Goal: Transaction & Acquisition: Subscribe to service/newsletter

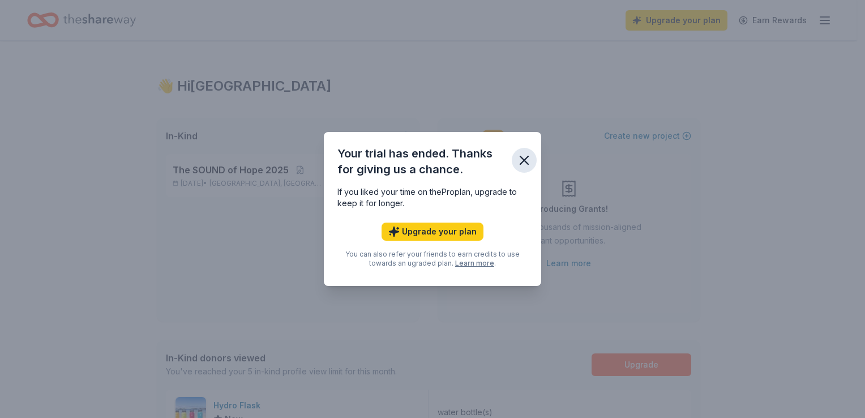
click at [523, 159] on icon "button" at bounding box center [524, 160] width 8 height 8
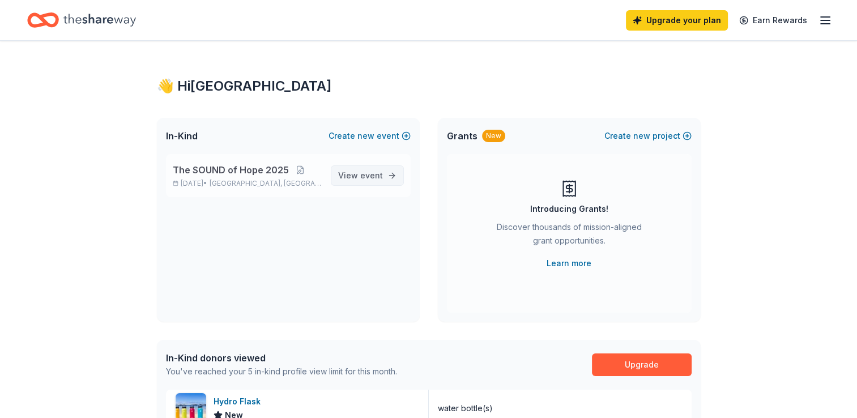
click at [359, 181] on span "View event" at bounding box center [360, 176] width 45 height 14
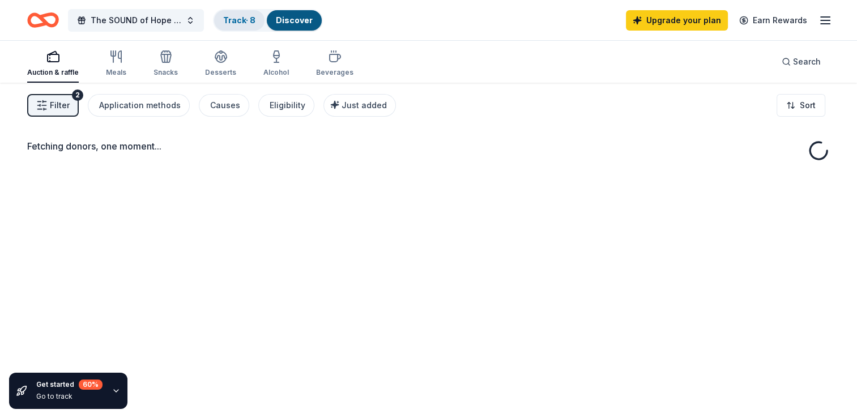
click at [231, 20] on link "Track · 8" at bounding box center [239, 20] width 32 height 10
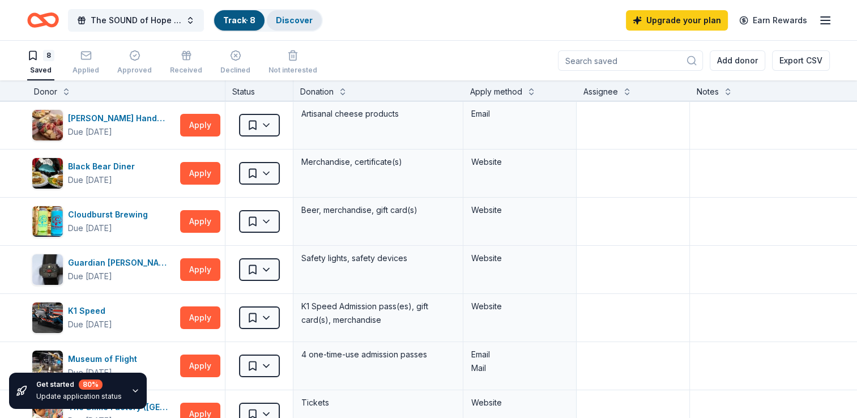
click at [283, 27] on div "Discover" at bounding box center [294, 20] width 55 height 20
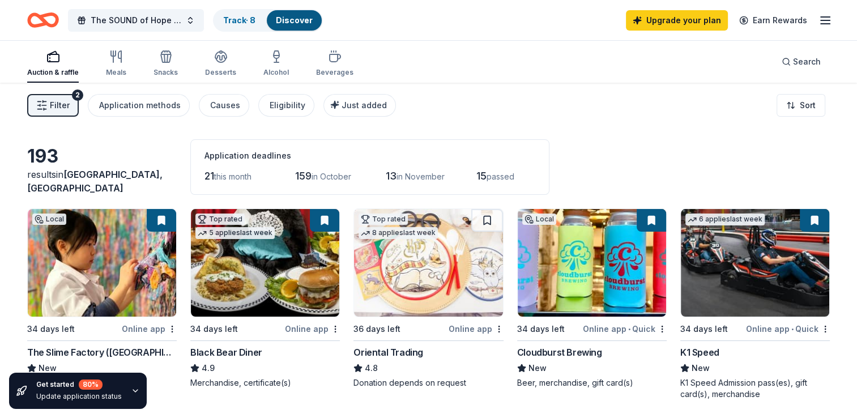
click at [58, 106] on span "Filter" at bounding box center [60, 106] width 20 height 14
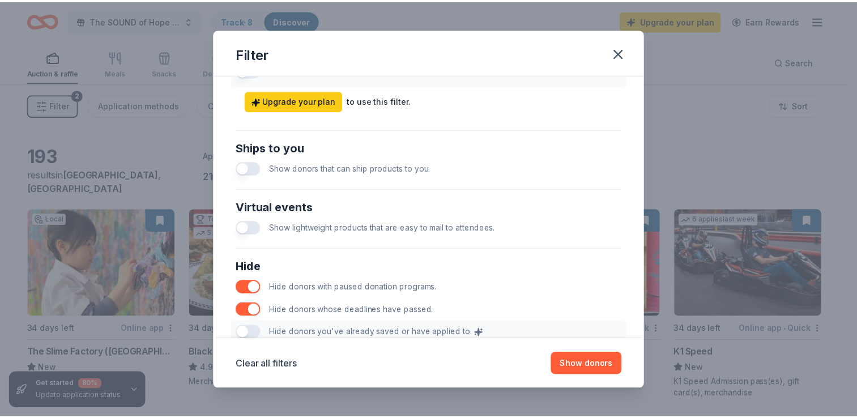
scroll to position [558, 0]
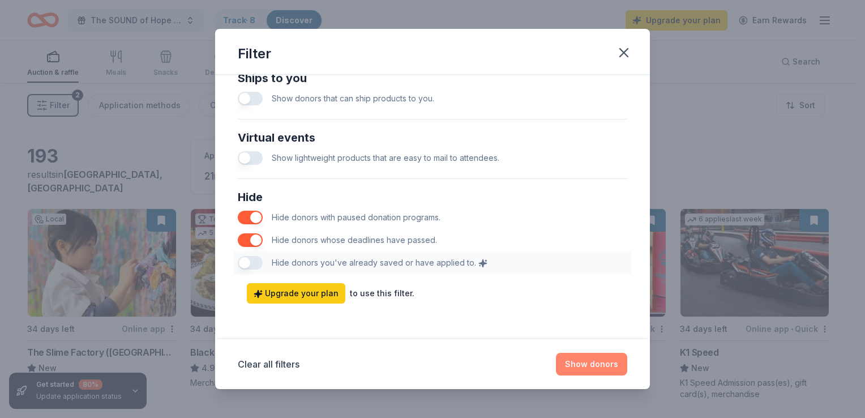
click at [596, 362] on button "Show donors" at bounding box center [591, 364] width 71 height 23
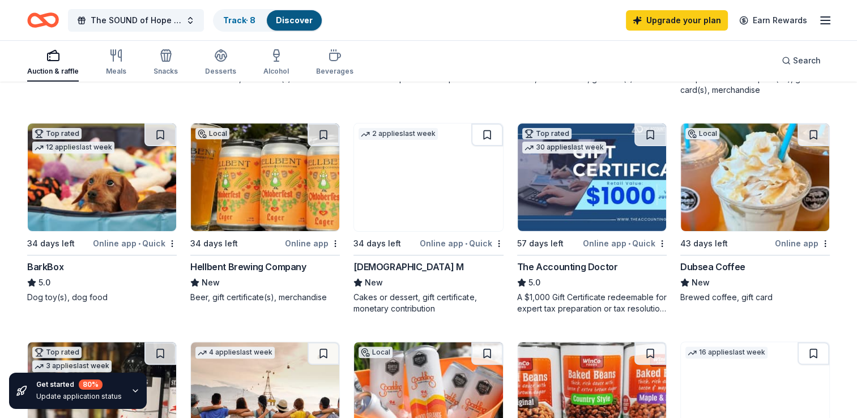
scroll to position [300, 0]
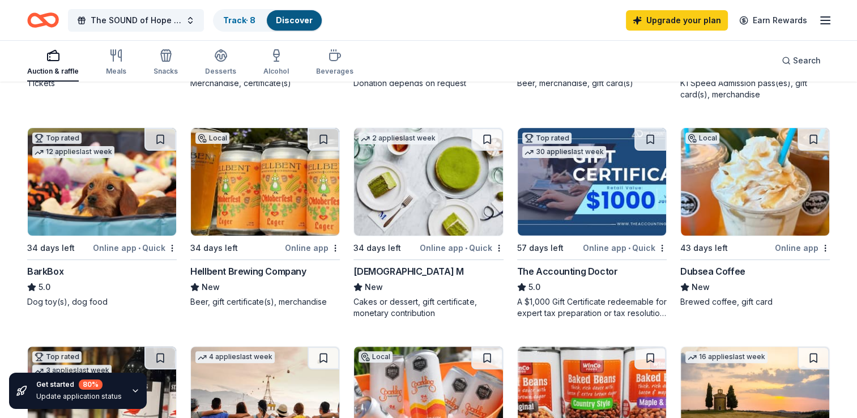
click at [416, 188] on img at bounding box center [428, 182] width 148 height 108
click at [103, 186] on img at bounding box center [102, 182] width 148 height 108
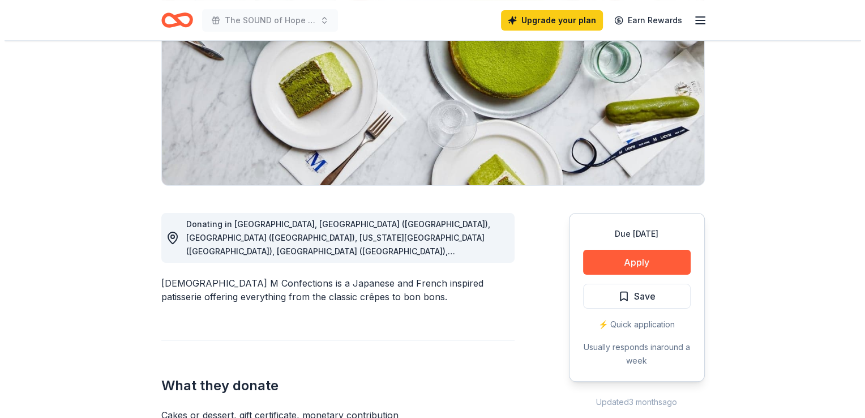
scroll to position [164, 0]
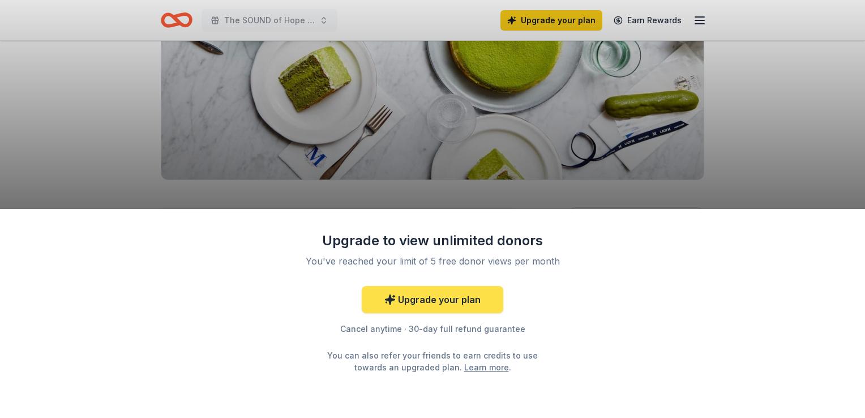
click at [454, 305] on link "Upgrade your plan" at bounding box center [433, 299] width 142 height 27
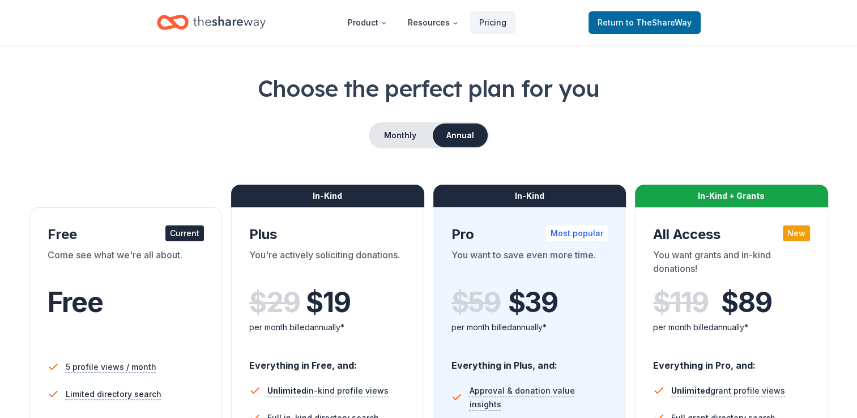
scroll to position [57, 0]
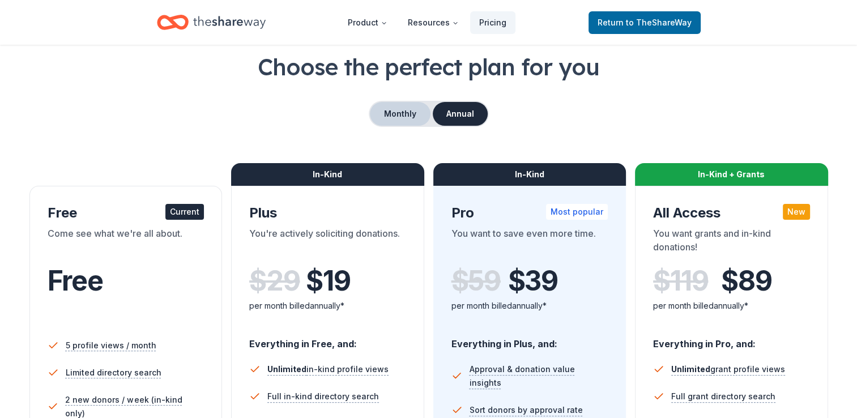
click at [403, 112] on button "Monthly" at bounding box center [400, 114] width 61 height 24
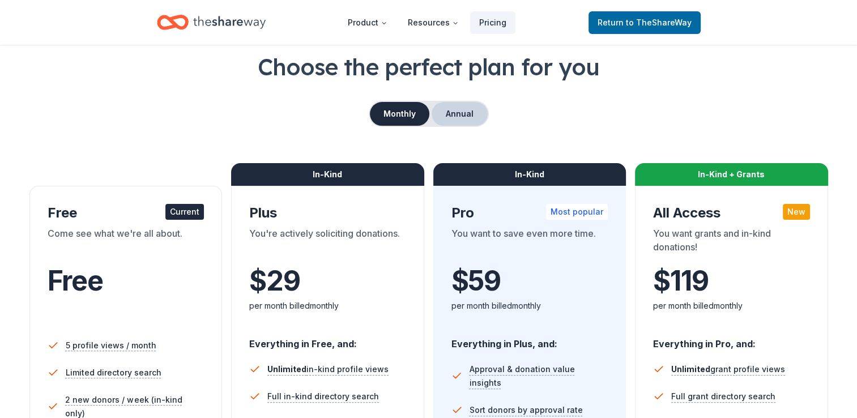
click at [469, 109] on button "Annual" at bounding box center [460, 114] width 56 height 24
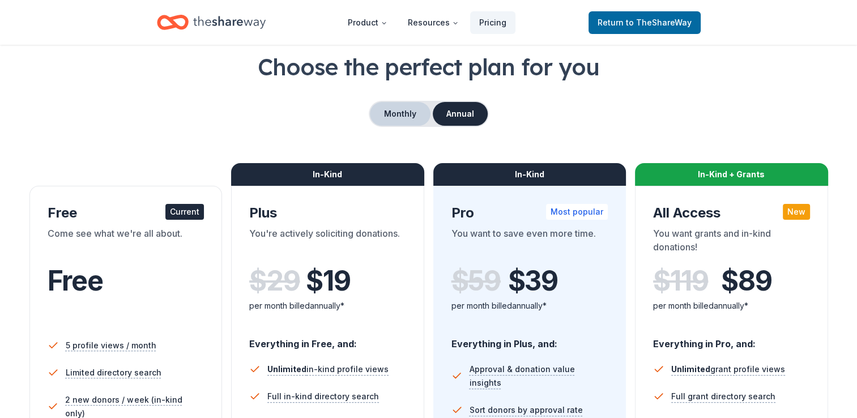
click at [412, 121] on button "Monthly" at bounding box center [400, 114] width 61 height 24
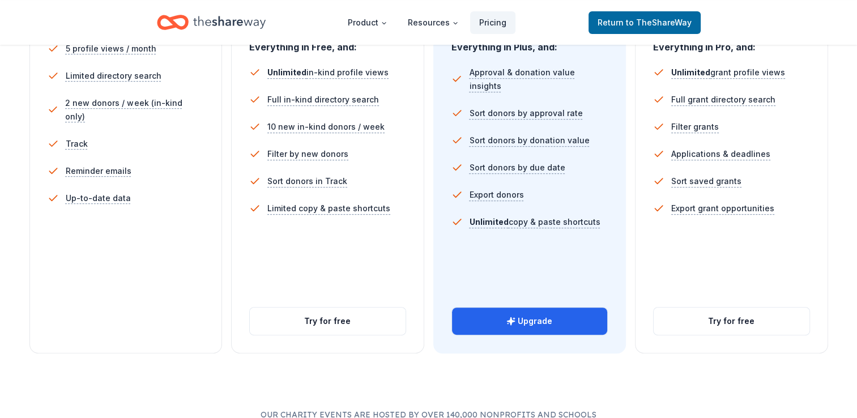
scroll to position [355, 0]
click at [342, 321] on button "Try for free" at bounding box center [328, 320] width 156 height 27
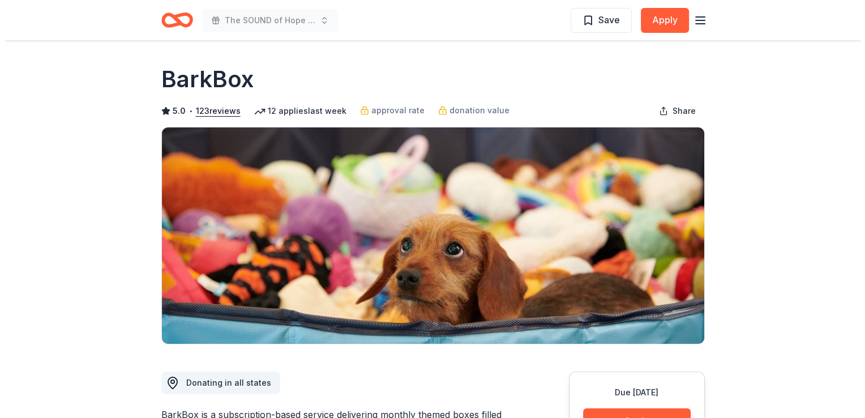
scroll to position [164, 0]
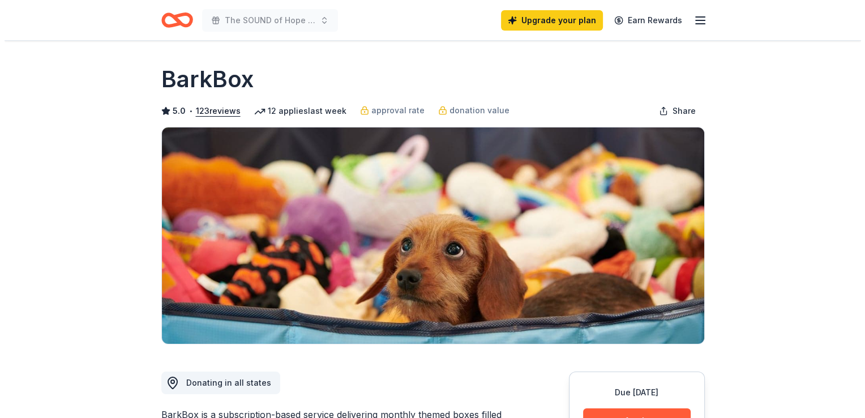
scroll to position [48, 0]
